Goal: Use online tool/utility: Utilize a website feature to perform a specific function

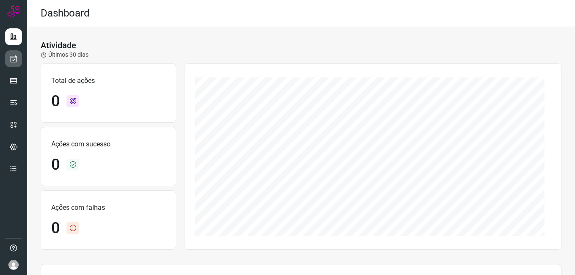
click at [10, 59] on icon at bounding box center [13, 59] width 9 height 8
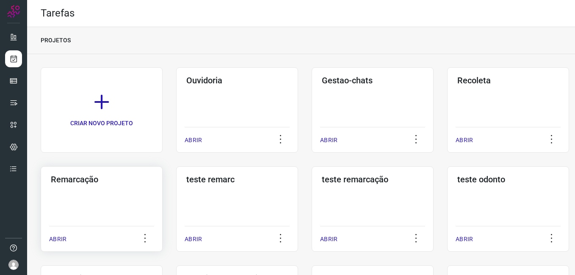
click at [105, 186] on div "Remarcação ABRIR" at bounding box center [102, 209] width 122 height 86
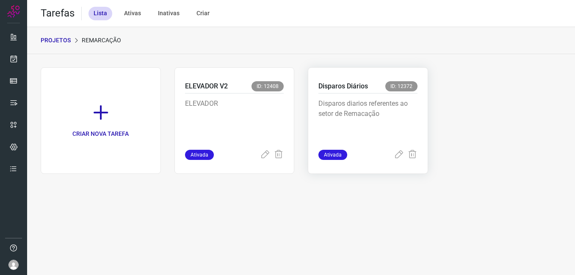
click at [347, 101] on p "Disparos diarios referentes ao setor de Remacação" at bounding box center [368, 120] width 99 height 42
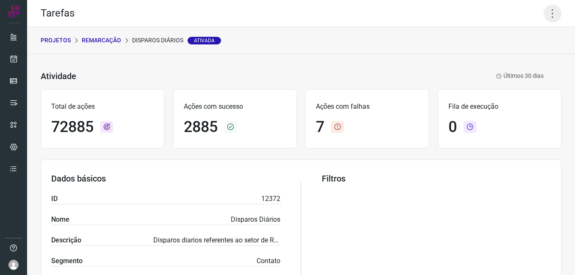
click at [549, 15] on icon at bounding box center [553, 14] width 18 height 18
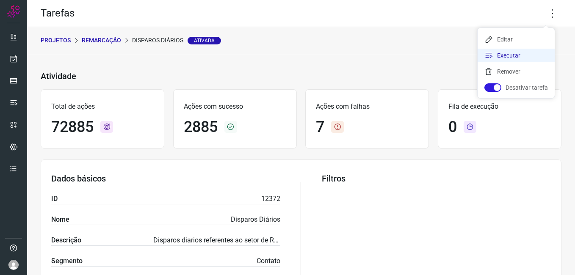
click at [514, 56] on li "Executar" at bounding box center [516, 56] width 77 height 14
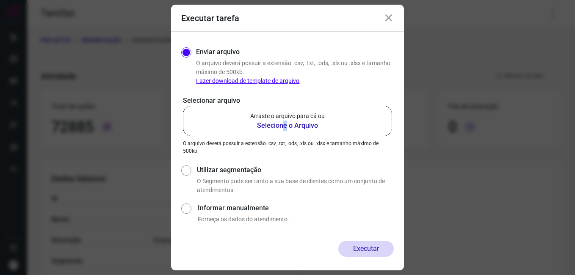
click at [286, 126] on b "Selecione o Arquivo" at bounding box center [287, 126] width 75 height 10
drag, startPoint x: 286, startPoint y: 126, endPoint x: 276, endPoint y: 125, distance: 9.8
click at [276, 125] on b "Selecione o Arquivo" at bounding box center [287, 126] width 75 height 10
click at [0, 0] on input "Arraste o arquivo para cá ou Selecione o Arquivo" at bounding box center [0, 0] width 0 height 0
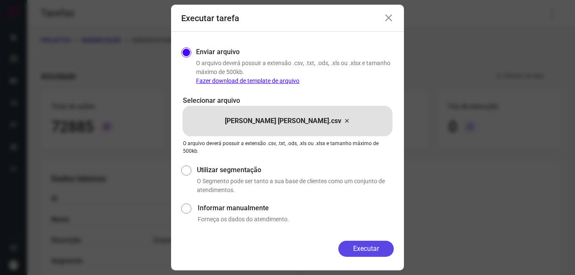
click at [367, 247] on button "Executar" at bounding box center [365, 249] width 55 height 16
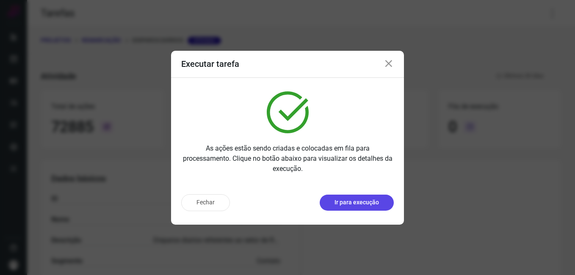
click at [355, 201] on p "Ir para execução" at bounding box center [357, 202] width 44 height 9
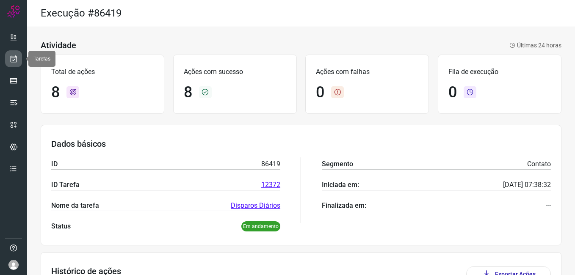
click at [13, 55] on icon at bounding box center [13, 59] width 9 height 8
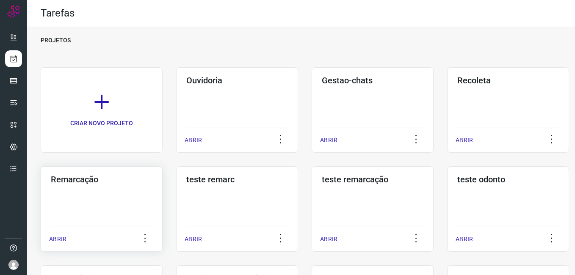
click at [125, 182] on h3 "Remarcação" at bounding box center [102, 180] width 102 height 10
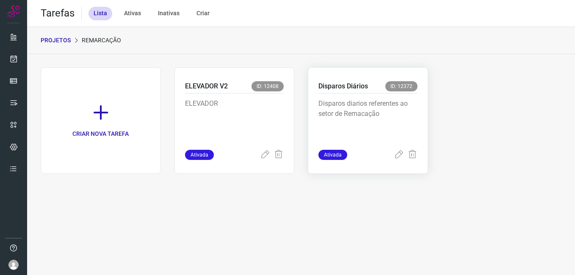
click at [383, 111] on p "Disparos diarios referentes ao setor de Remacação" at bounding box center [368, 120] width 99 height 42
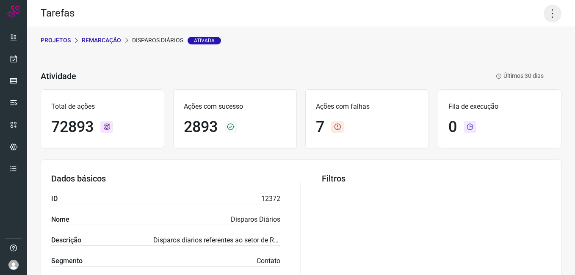
click at [544, 18] on icon at bounding box center [553, 14] width 18 height 18
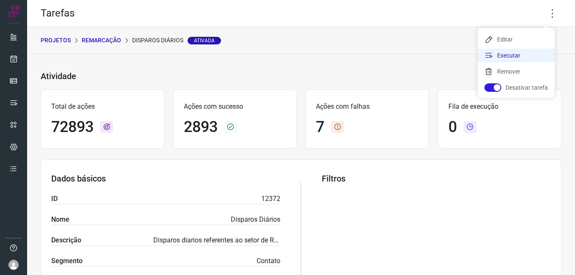
click at [529, 56] on li "Executar" at bounding box center [516, 56] width 77 height 14
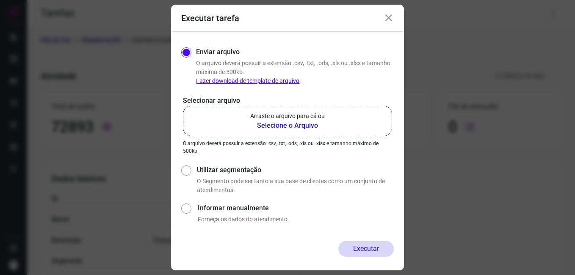
click at [269, 126] on b "Selecione o Arquivo" at bounding box center [287, 126] width 75 height 10
click at [0, 0] on input "Arraste o arquivo para cá ou Selecione o Arquivo" at bounding box center [0, 0] width 0 height 0
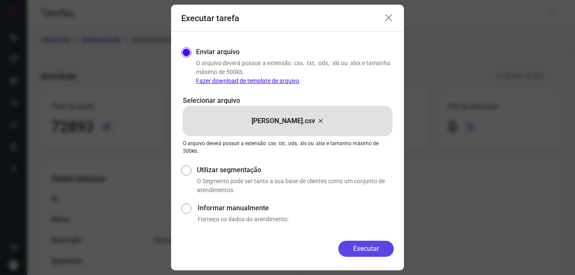
click at [360, 243] on button "Executar" at bounding box center [365, 249] width 55 height 16
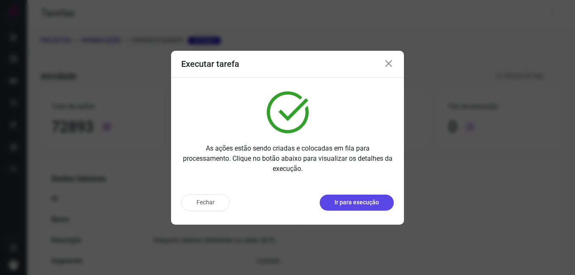
click at [355, 205] on p "Ir para execução" at bounding box center [357, 202] width 44 height 9
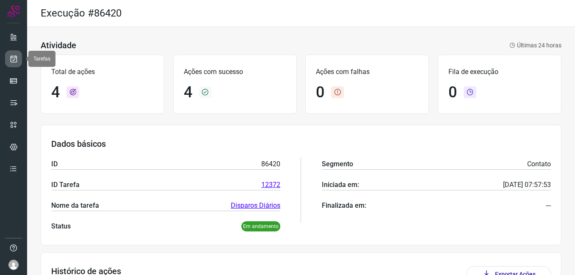
click at [11, 67] on link at bounding box center [13, 58] width 17 height 17
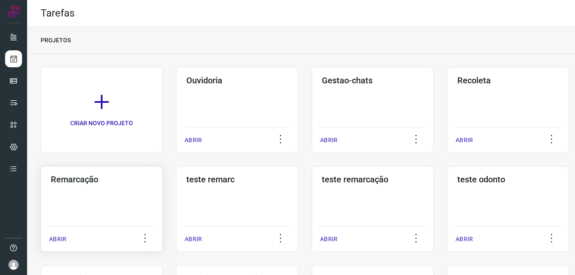
drag, startPoint x: 64, startPoint y: 177, endPoint x: 26, endPoint y: 174, distance: 38.3
click at [64, 177] on h3 "Remarcação" at bounding box center [102, 180] width 102 height 10
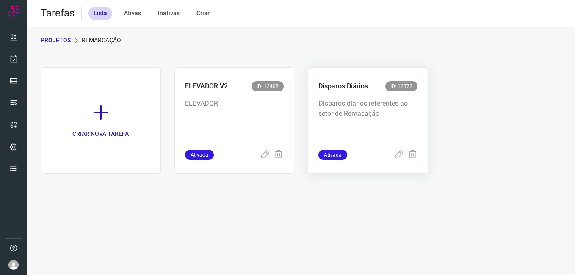
drag, startPoint x: 351, startPoint y: 97, endPoint x: 358, endPoint y: 95, distance: 6.9
click at [358, 95] on div "Disparos diarios referentes ao setor de Remacação" at bounding box center [368, 122] width 99 height 56
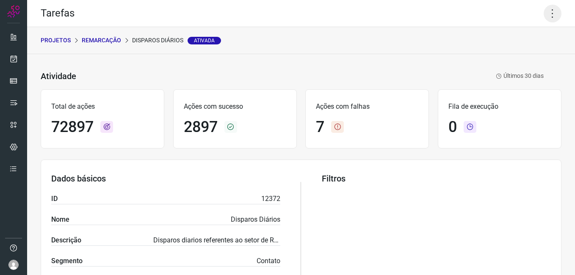
click at [551, 14] on icon at bounding box center [553, 14] width 18 height 18
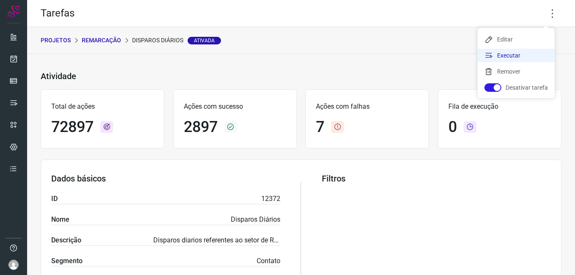
click at [506, 55] on li "Executar" at bounding box center [516, 56] width 77 height 14
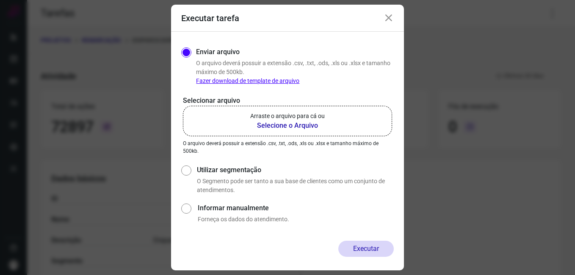
click at [296, 127] on b "Selecione o Arquivo" at bounding box center [287, 126] width 75 height 10
click at [0, 0] on input "Arraste o arquivo para cá ou Selecione o Arquivo" at bounding box center [0, 0] width 0 height 0
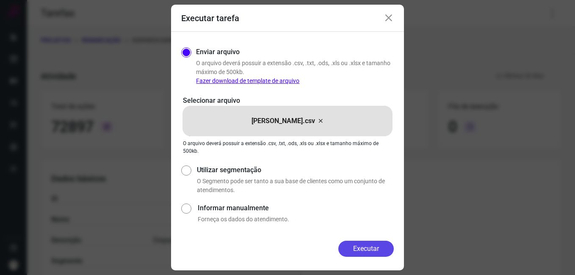
click at [370, 246] on button "Executar" at bounding box center [365, 249] width 55 height 16
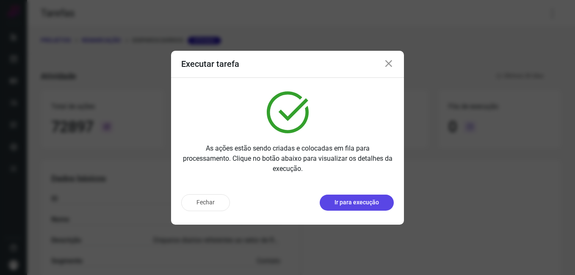
click at [347, 204] on p "Ir para execução" at bounding box center [357, 202] width 44 height 9
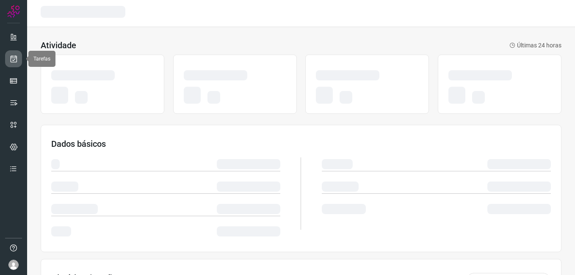
click at [11, 66] on link at bounding box center [13, 58] width 17 height 17
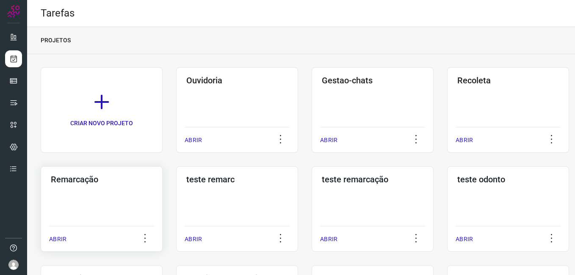
click at [105, 183] on h3 "Remarcação" at bounding box center [102, 180] width 102 height 10
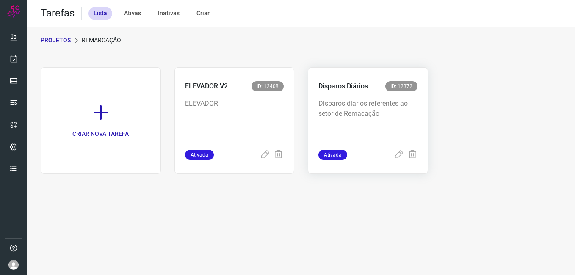
click at [369, 128] on p "Disparos diarios referentes ao setor de Remacação" at bounding box center [368, 120] width 99 height 42
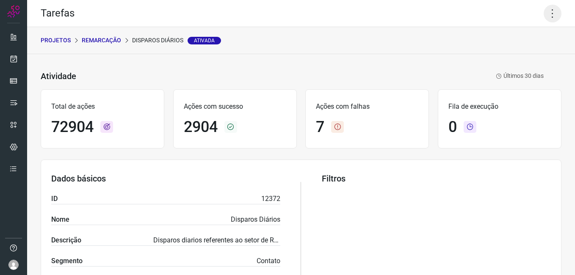
click at [544, 14] on icon at bounding box center [553, 14] width 18 height 18
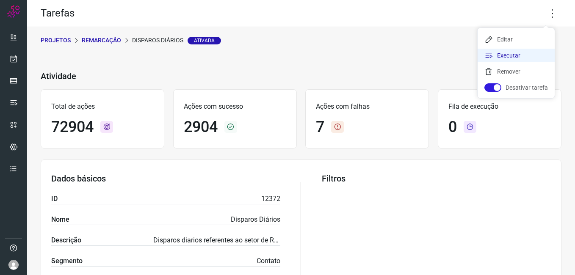
click at [511, 56] on li "Executar" at bounding box center [516, 56] width 77 height 14
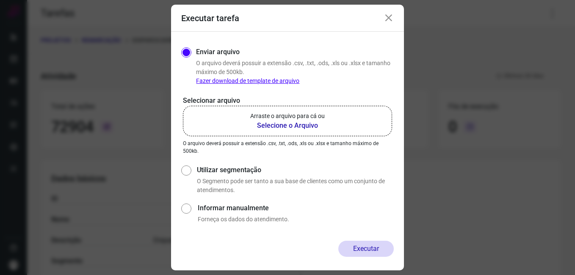
click at [299, 127] on b "Selecione o Arquivo" at bounding box center [287, 126] width 75 height 10
click at [0, 0] on input "Arraste o arquivo para cá ou Selecione o Arquivo" at bounding box center [0, 0] width 0 height 0
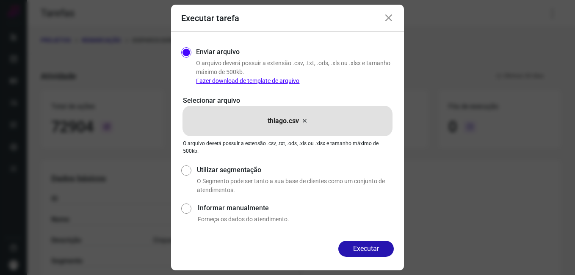
drag, startPoint x: 381, startPoint y: 248, endPoint x: 371, endPoint y: 234, distance: 17.5
click at [382, 248] on button "Executar" at bounding box center [365, 249] width 55 height 16
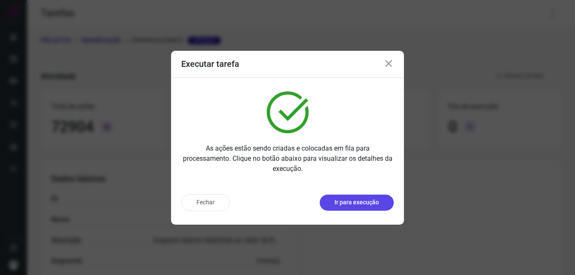
click at [365, 203] on p "Ir para execução" at bounding box center [357, 202] width 44 height 9
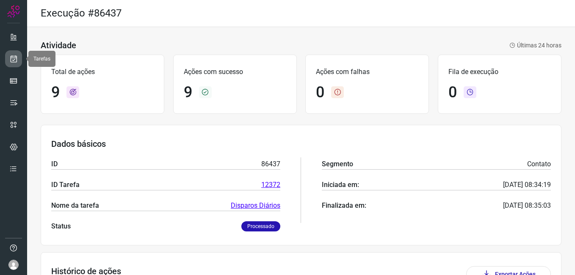
click at [8, 64] on link at bounding box center [13, 58] width 17 height 17
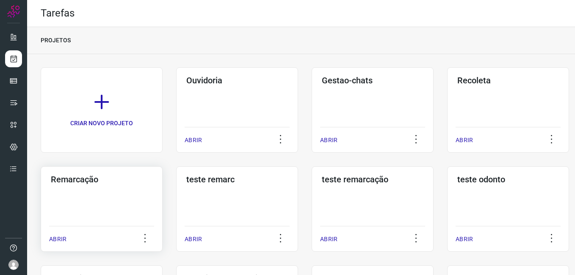
click at [124, 193] on div "Remarcação ABRIR" at bounding box center [102, 209] width 122 height 86
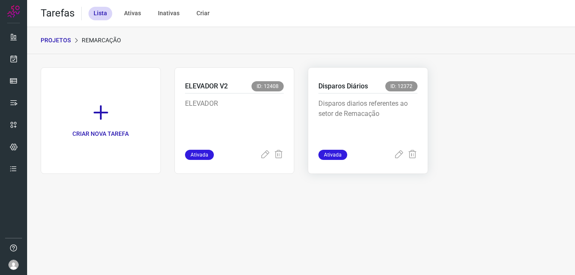
click at [366, 111] on p "Disparos diarios referentes ao setor de Remacação" at bounding box center [368, 120] width 99 height 42
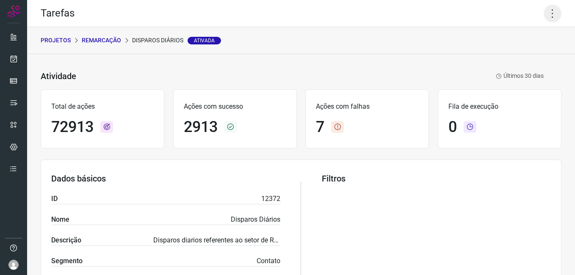
click at [546, 20] on icon at bounding box center [553, 14] width 18 height 18
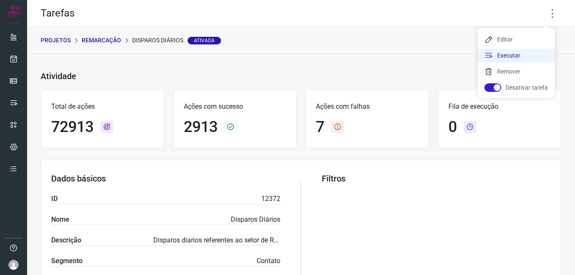
click at [521, 59] on li "Executar" at bounding box center [516, 56] width 77 height 14
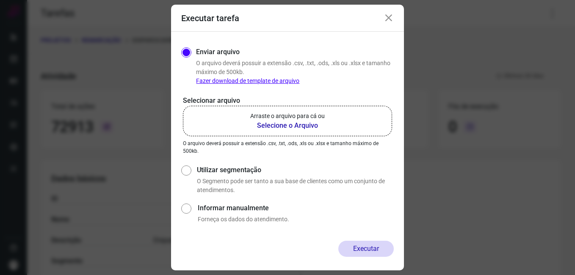
click at [290, 123] on b "Selecione o Arquivo" at bounding box center [287, 126] width 75 height 10
click at [0, 0] on input "Arraste o arquivo para cá ou Selecione o Arquivo" at bounding box center [0, 0] width 0 height 0
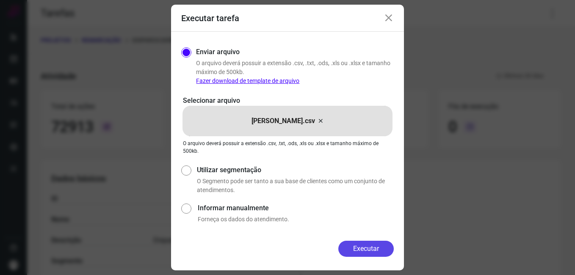
click at [366, 248] on button "Executar" at bounding box center [365, 249] width 55 height 16
